Goal: Information Seeking & Learning: Learn about a topic

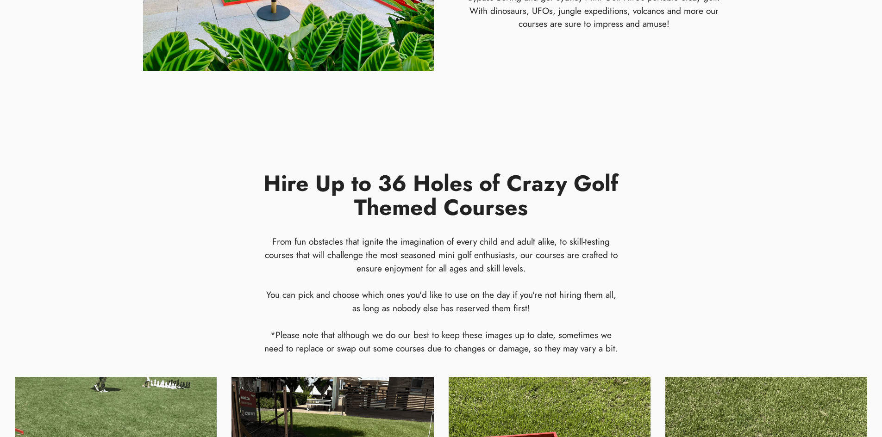
scroll to position [216, 0]
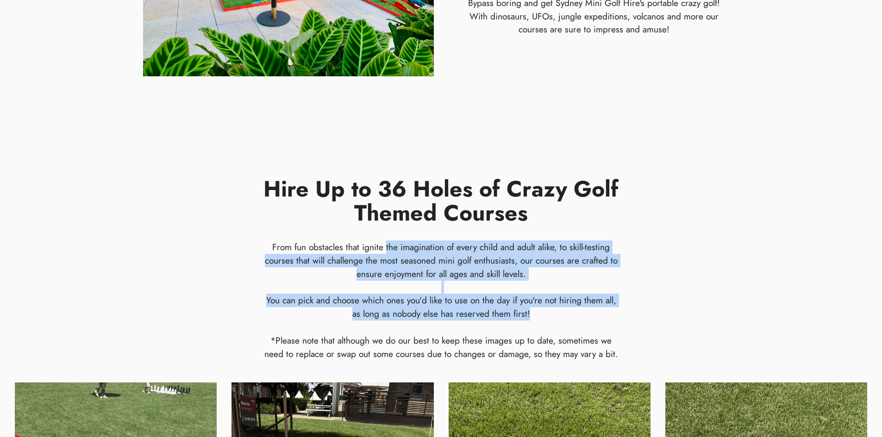
drag, startPoint x: 400, startPoint y: 242, endPoint x: 548, endPoint y: 321, distance: 167.7
click at [550, 320] on div "Hire Up to 36 Holes of Crazy Golf Themed Courses From fun obstacles that ignite…" at bounding box center [441, 244] width 356 height 232
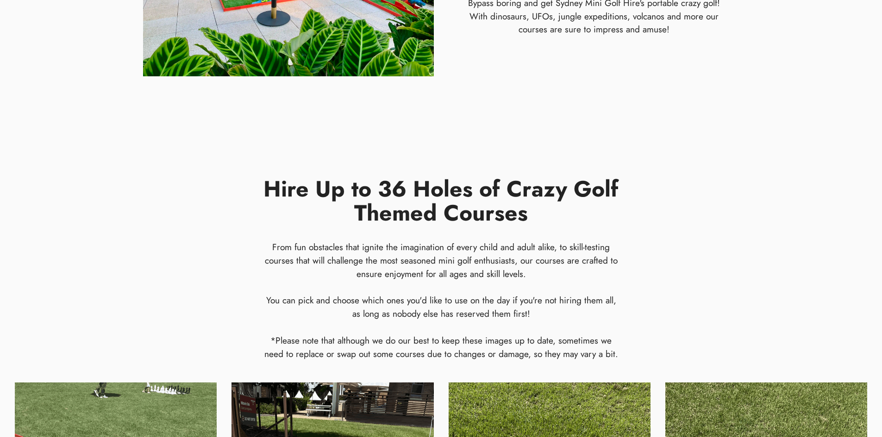
click at [531, 321] on div "You can pick and choose which ones you'd like to use on the day if you're not h…" at bounding box center [441, 327] width 356 height 67
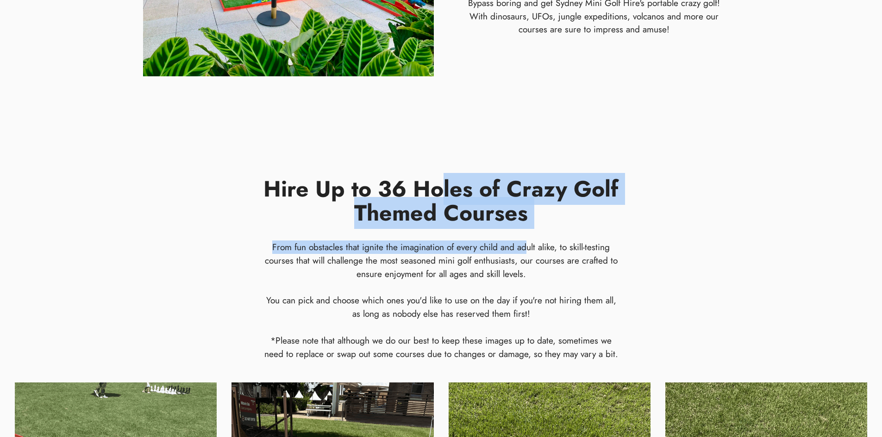
drag, startPoint x: 443, startPoint y: 189, endPoint x: 527, endPoint y: 242, distance: 99.6
click at [527, 242] on div "Hire Up to 36 Holes of Crazy Golf Themed Courses From fun obstacles that ignite…" at bounding box center [441, 244] width 356 height 232
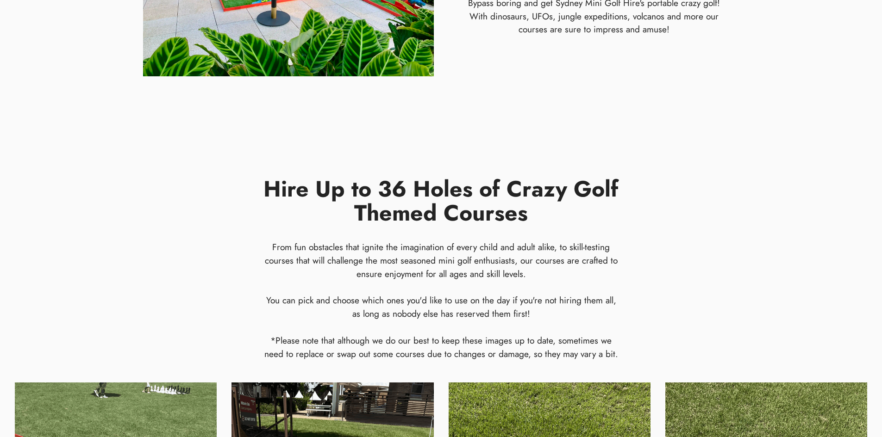
click at [484, 296] on div "You can pick and choose which ones you'd like to use on the day if you're not h…" at bounding box center [441, 327] width 356 height 67
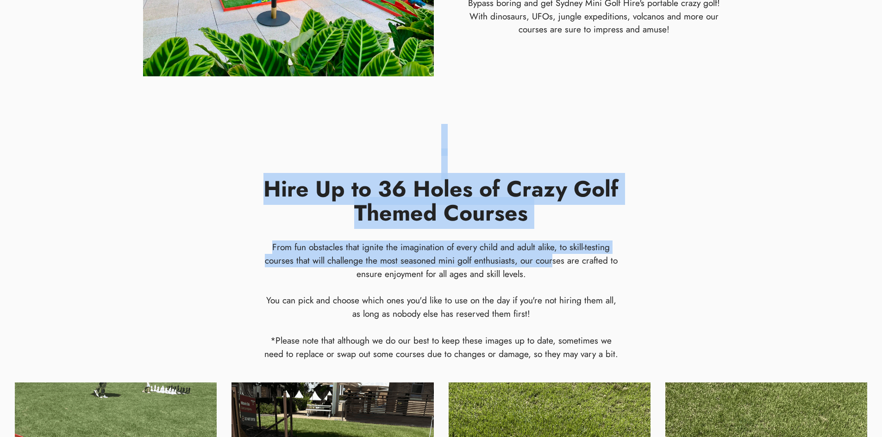
drag, startPoint x: 403, startPoint y: 162, endPoint x: 545, endPoint y: 264, distance: 174.6
click at [552, 260] on div "Hire Up to 36 Holes of Crazy Golf Themed Courses From fun obstacles that ignite…" at bounding box center [441, 244] width 356 height 232
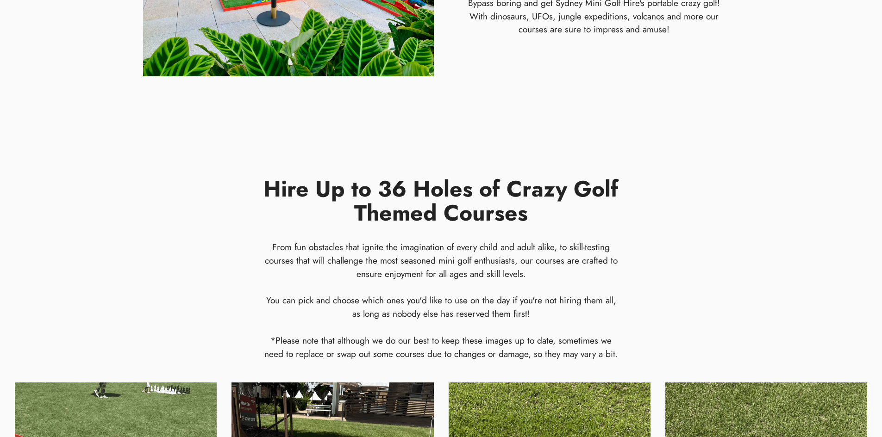
click at [535, 274] on h4 "From fun obstacles that ignite the imagination of every child and adult alike, …" at bounding box center [441, 301] width 356 height 120
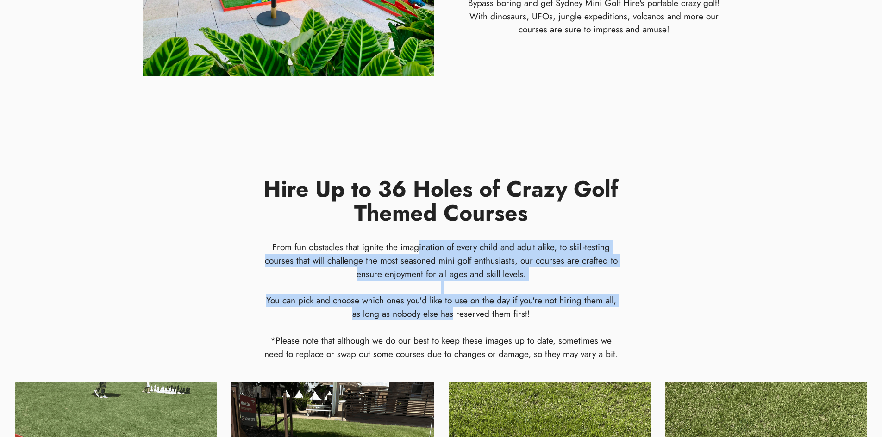
drag, startPoint x: 429, startPoint y: 257, endPoint x: 454, endPoint y: 307, distance: 55.9
click at [454, 307] on div "Hire Up to 36 Holes of Crazy Golf Themed Courses From fun obstacles that ignite…" at bounding box center [441, 244] width 356 height 232
drag, startPoint x: 449, startPoint y: 296, endPoint x: 455, endPoint y: 263, distance: 32.9
click at [449, 295] on div "You can pick and choose which ones you'd like to use on the day if you're not h…" at bounding box center [441, 327] width 356 height 67
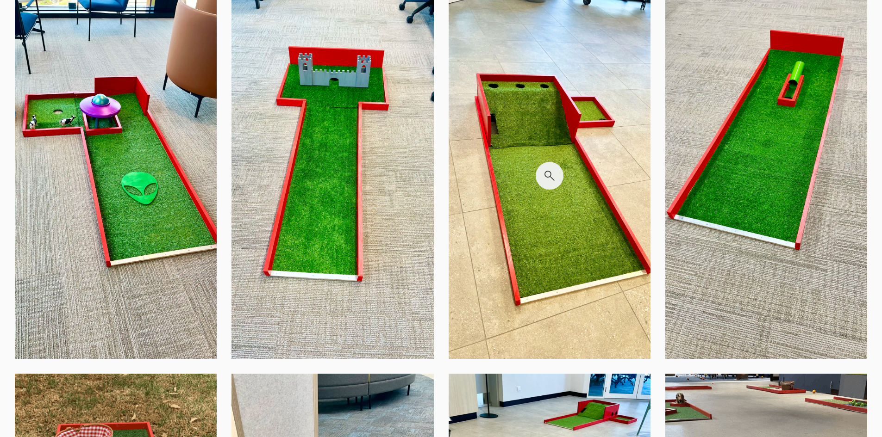
scroll to position [2889, 0]
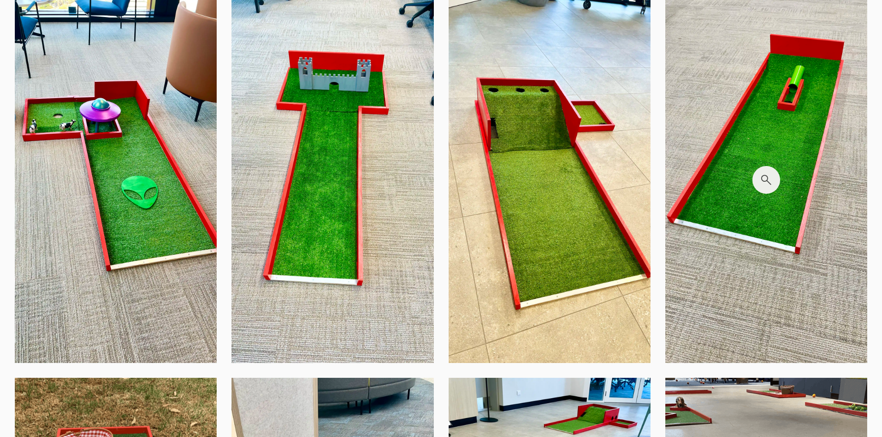
click at [814, 253] on img at bounding box center [766, 180] width 202 height 367
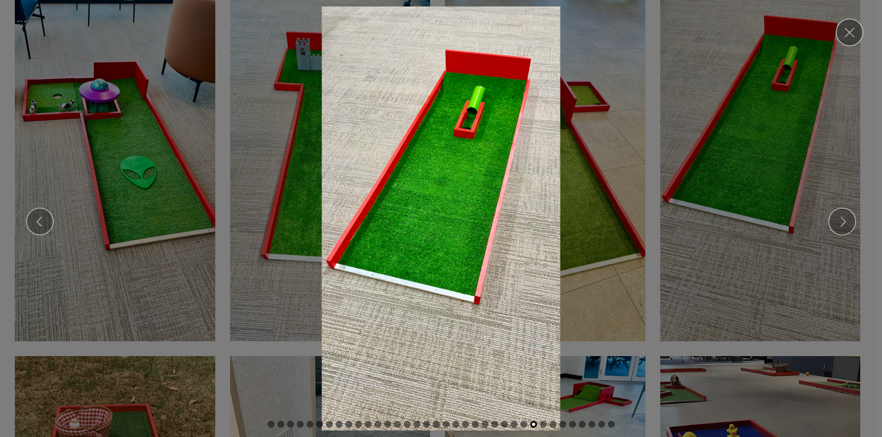
scroll to position [2907, 0]
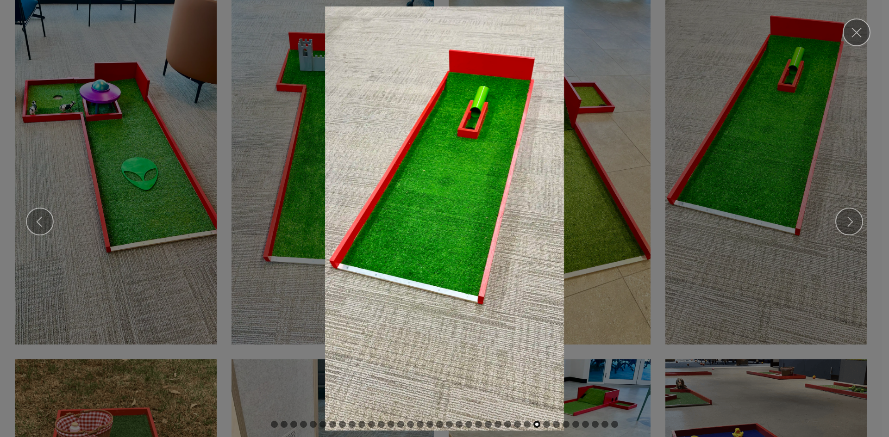
click at [700, 147] on img at bounding box center [444, 218] width 874 height 424
click at [857, 33] on link "Close" at bounding box center [856, 33] width 28 height 28
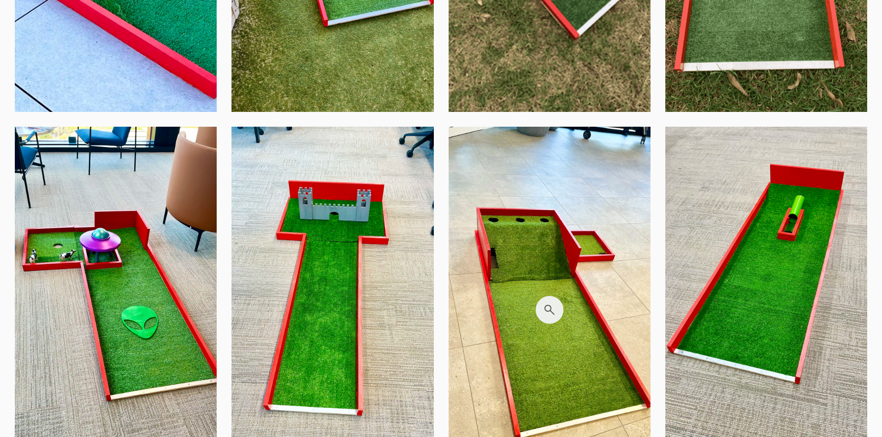
scroll to position [2758, 0]
click at [848, 363] on img at bounding box center [766, 310] width 202 height 367
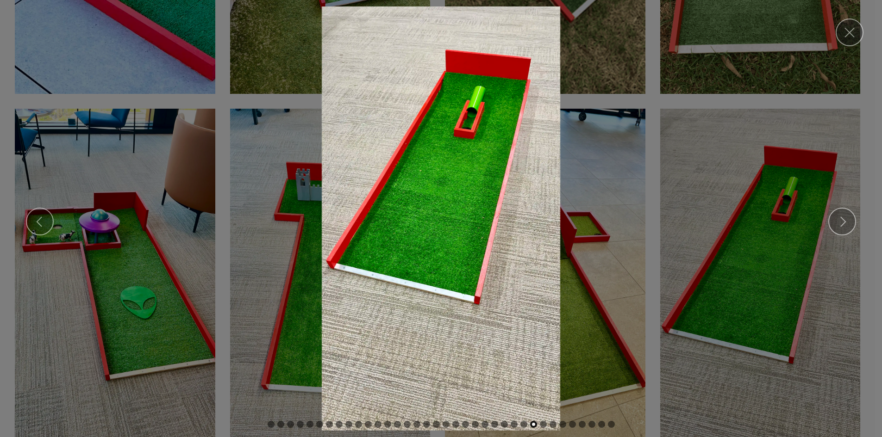
scroll to position [2774, 0]
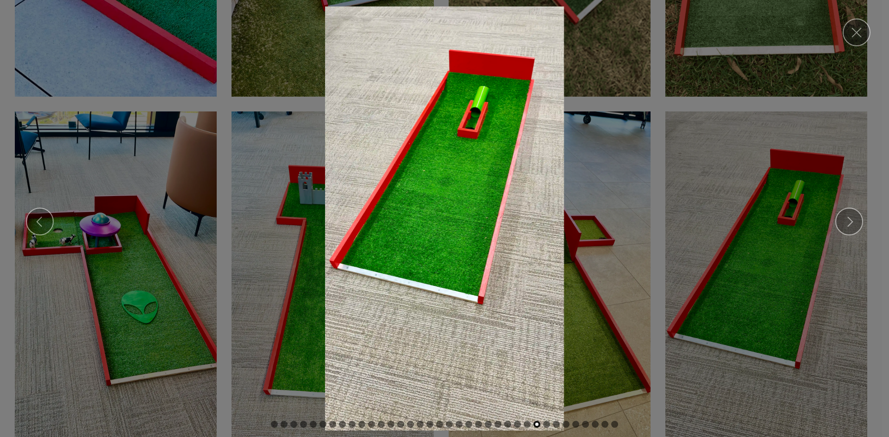
click at [616, 155] on img at bounding box center [444, 218] width 874 height 424
click at [851, 34] on link "Close" at bounding box center [856, 33] width 28 height 28
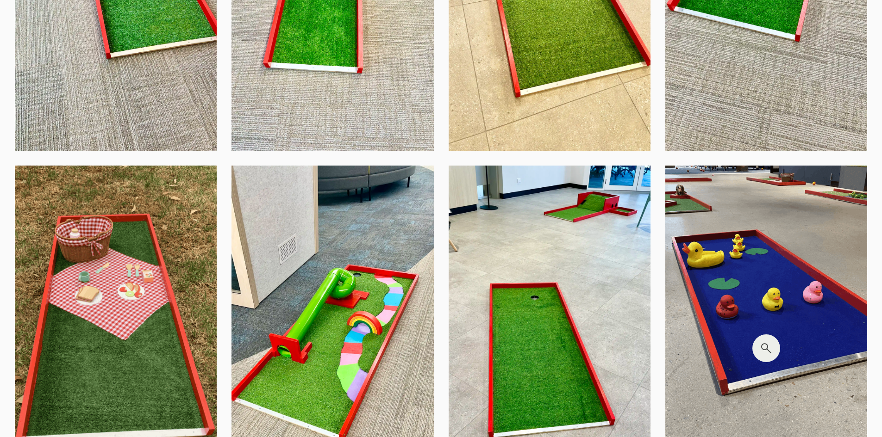
scroll to position [3101, 0]
click at [761, 268] on img at bounding box center [766, 349] width 202 height 367
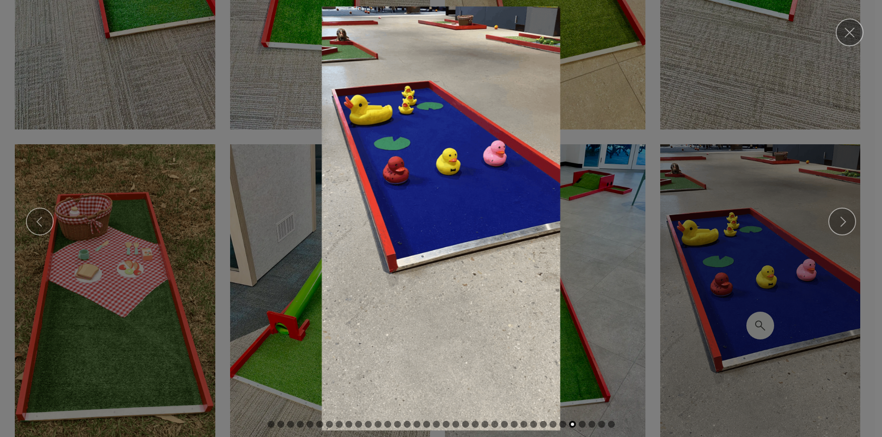
scroll to position [3119, 0]
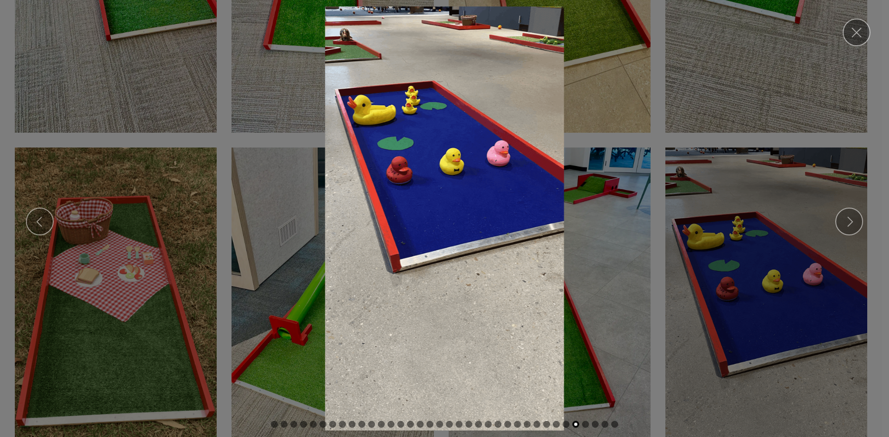
drag, startPoint x: 393, startPoint y: 243, endPoint x: 661, endPoint y: 291, distance: 271.9
click at [661, 291] on img at bounding box center [444, 218] width 874 height 424
click at [850, 41] on link "Close" at bounding box center [856, 33] width 28 height 28
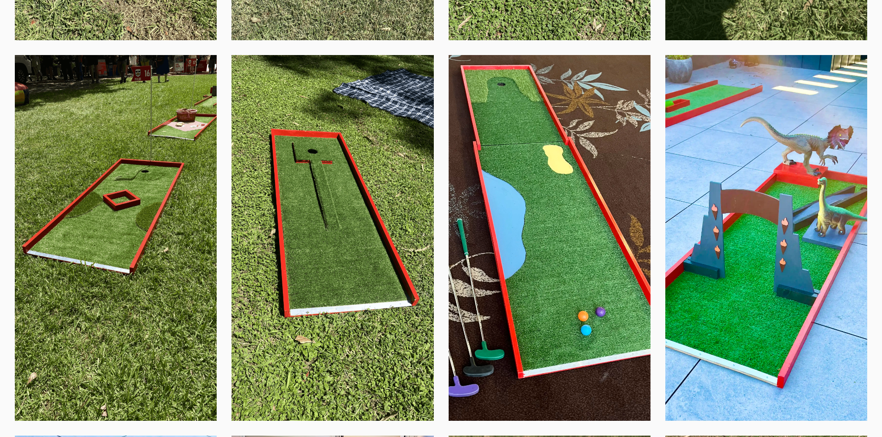
scroll to position [2067, 0]
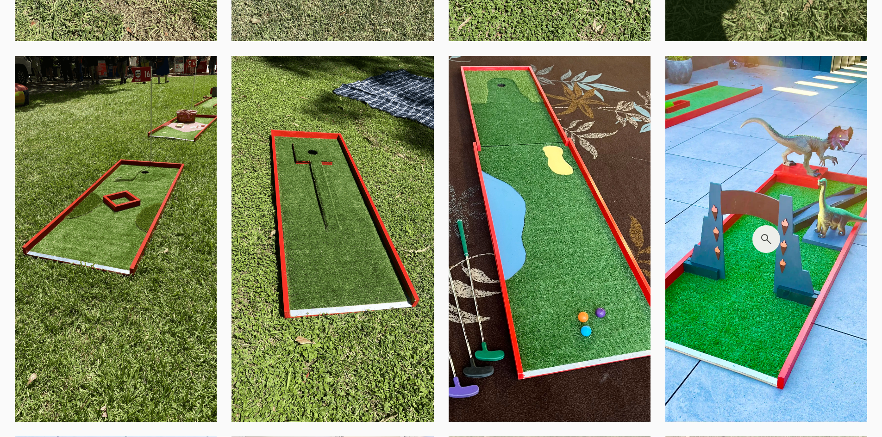
click at [843, 337] on img at bounding box center [766, 239] width 202 height 366
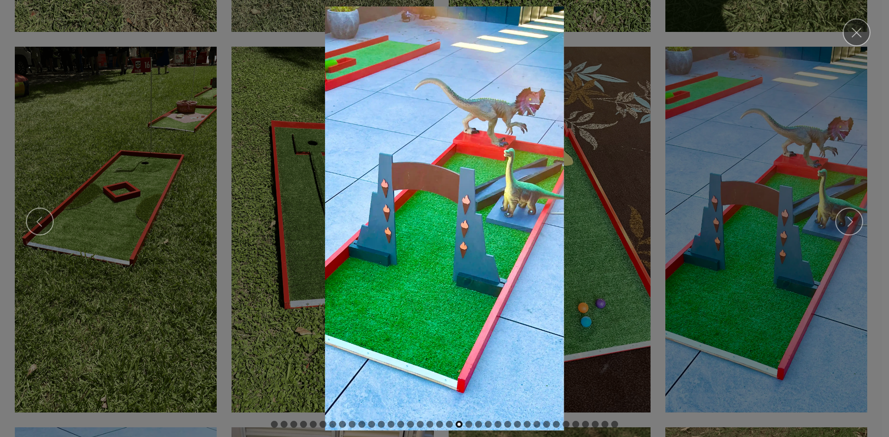
click at [599, 269] on img at bounding box center [444, 218] width 874 height 424
click at [857, 33] on link "Close" at bounding box center [856, 33] width 28 height 28
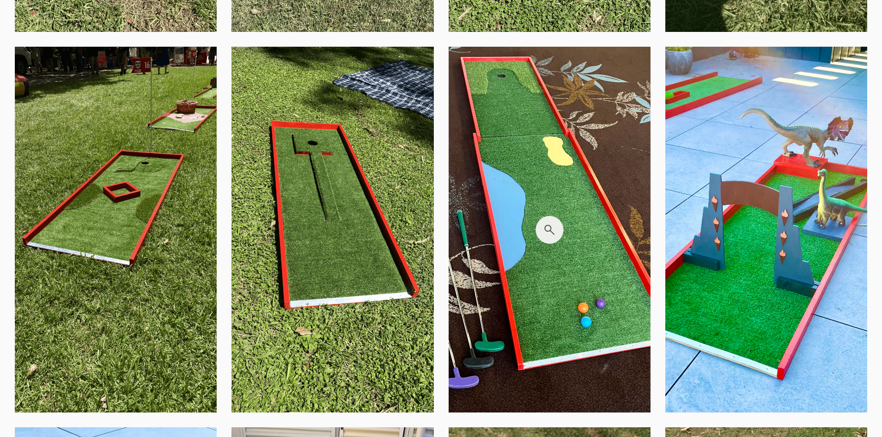
click at [559, 253] on img at bounding box center [550, 230] width 202 height 366
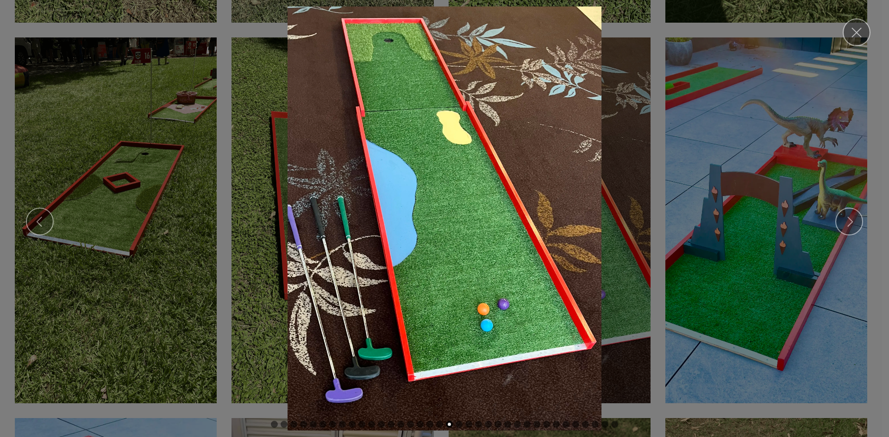
click at [874, 30] on img at bounding box center [444, 218] width 874 height 424
click at [864, 31] on link "Close" at bounding box center [856, 33] width 28 height 28
